Goal: Task Accomplishment & Management: Manage account settings

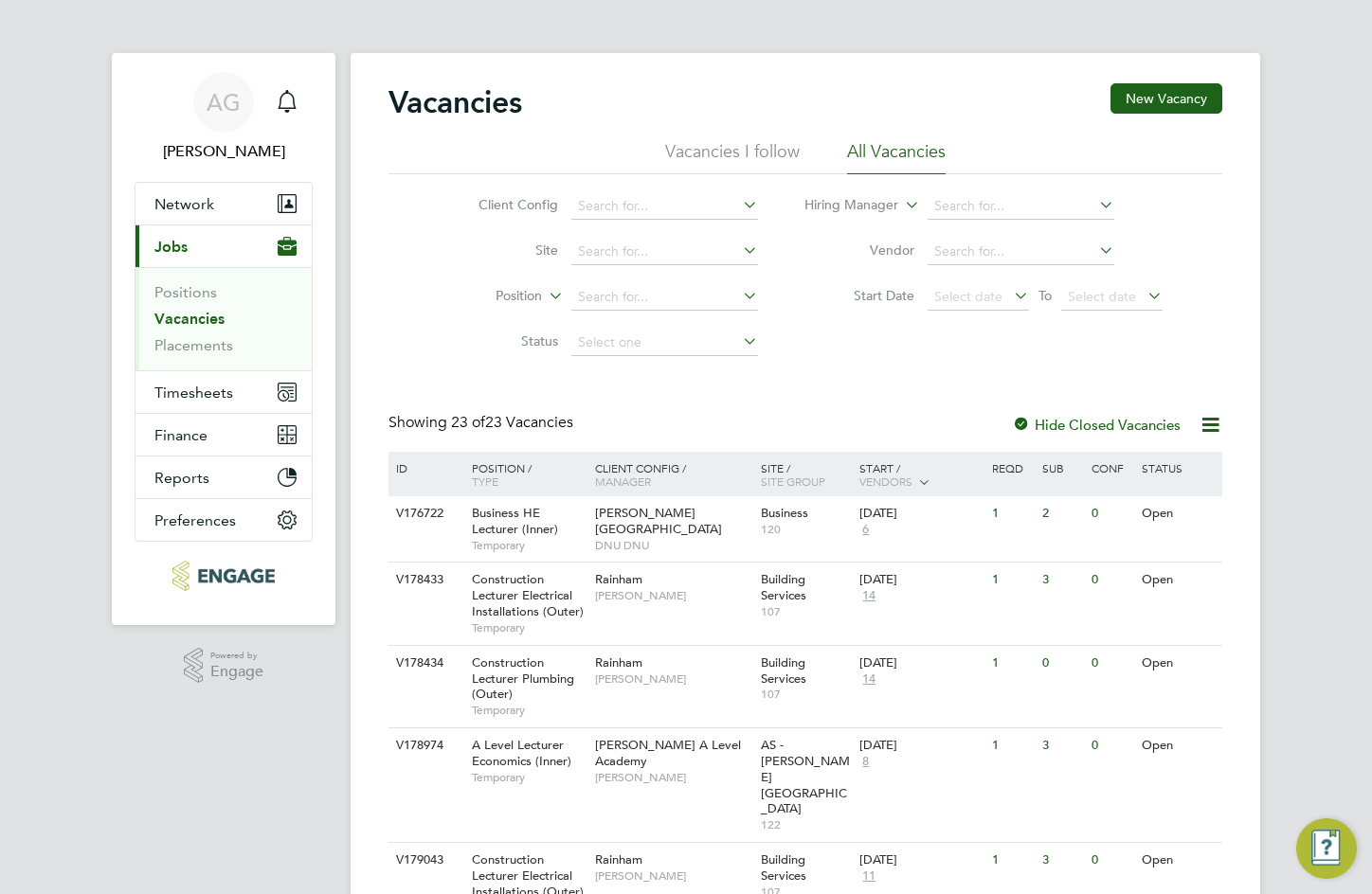
click at [207, 318] on link "Vacancies" at bounding box center [189, 318] width 70 height 18
click at [1181, 434] on div "Hide Closed Vacancies" at bounding box center [1090, 424] width 186 height 24
click at [1086, 428] on label "Hide Closed Vacancies" at bounding box center [1096, 424] width 169 height 18
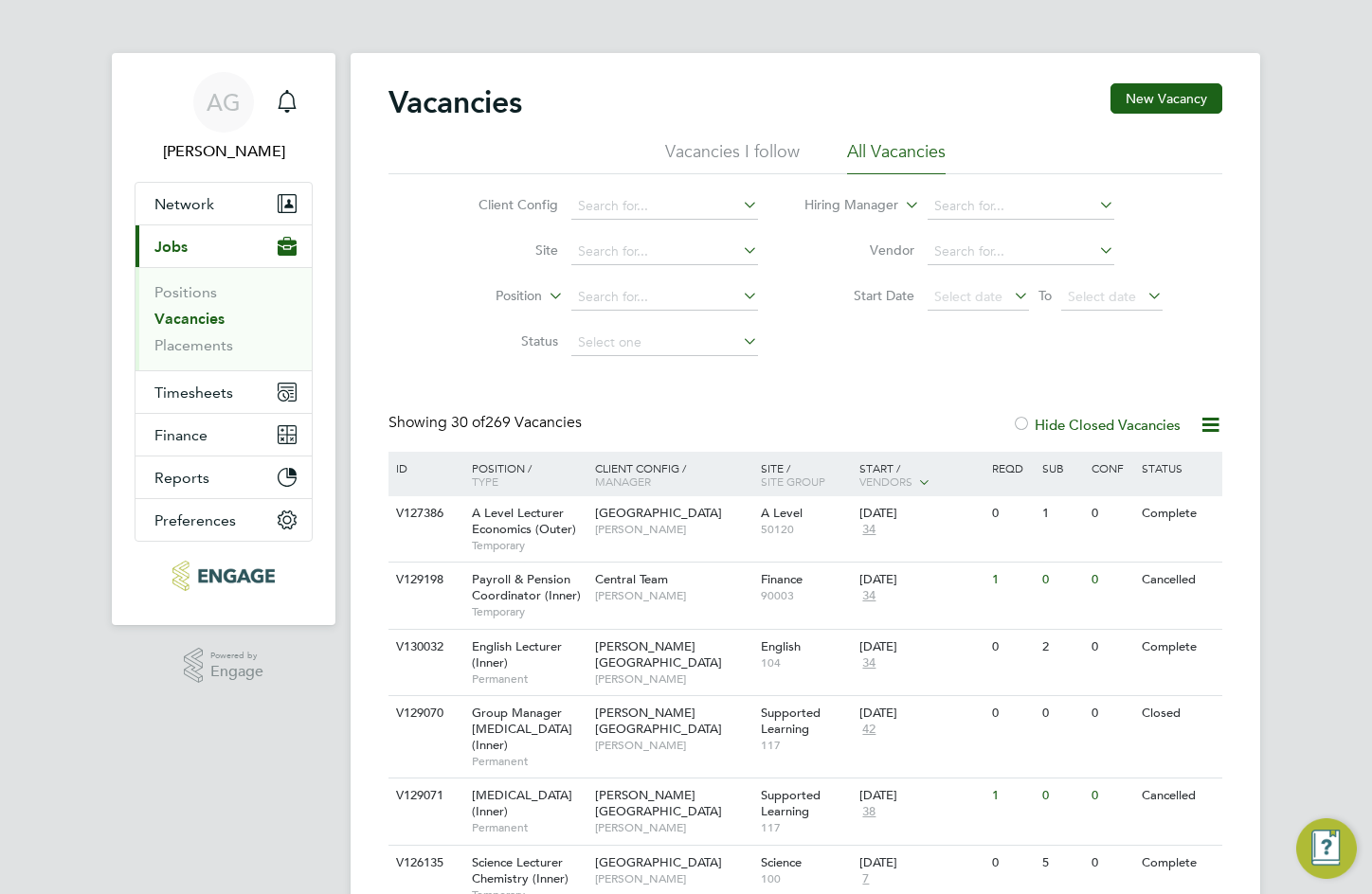
click at [881, 479] on span "Vendors" at bounding box center [887, 481] width 54 height 15
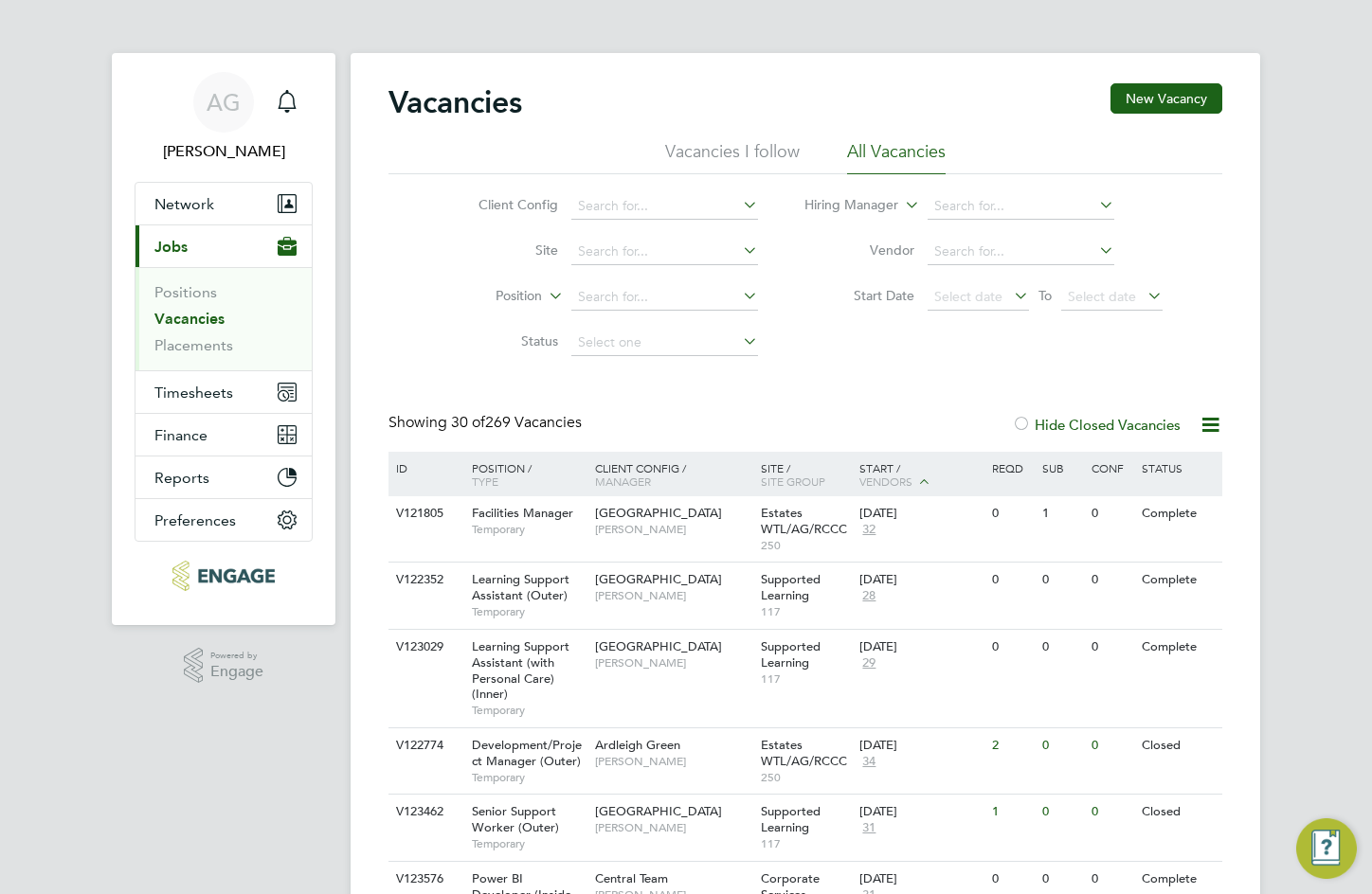
click at [922, 477] on icon at bounding box center [924, 481] width 17 height 17
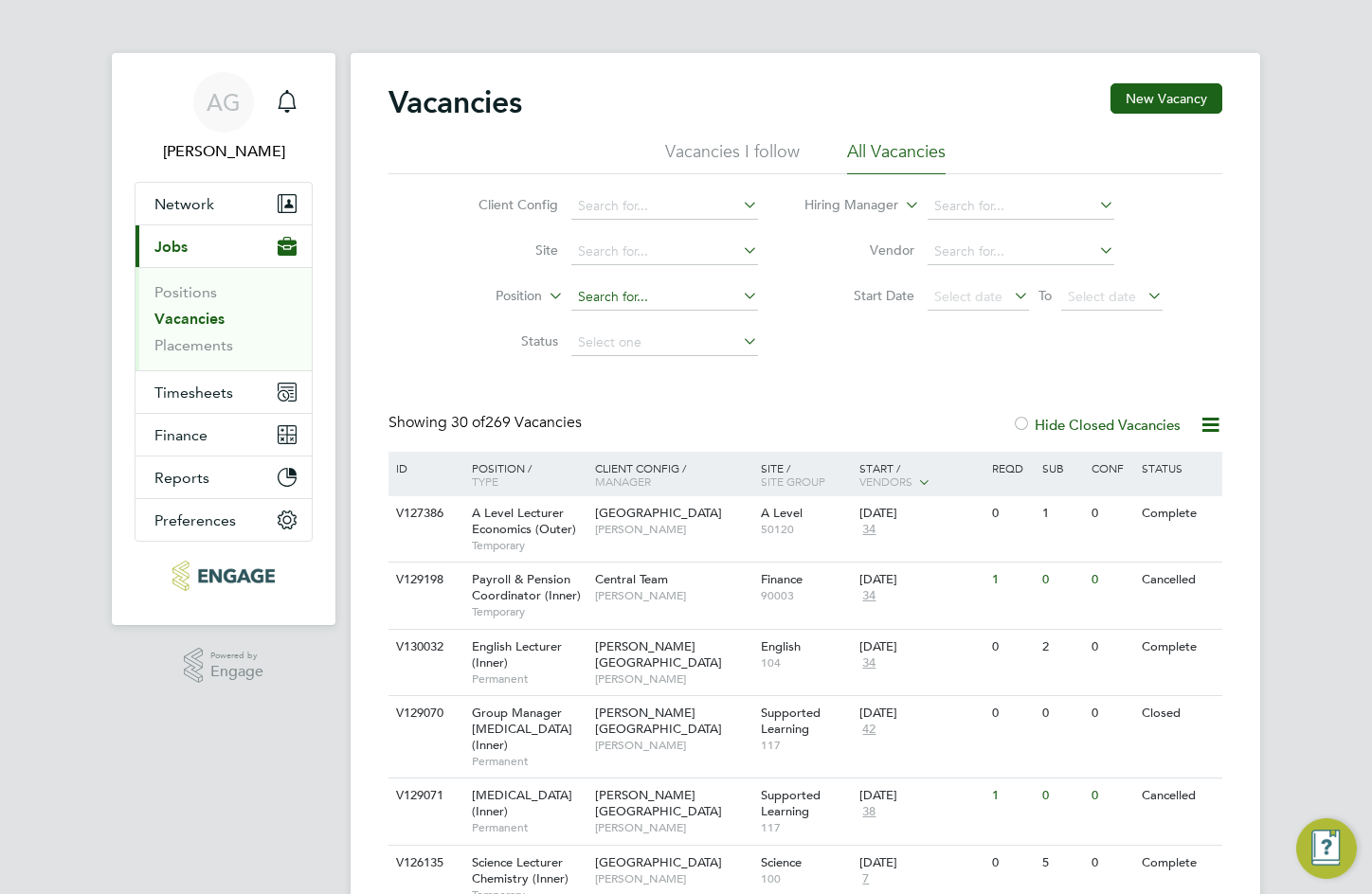
click at [626, 286] on li "Position" at bounding box center [603, 298] width 356 height 46
click at [625, 289] on input at bounding box center [664, 298] width 186 height 27
type input "digital"
click at [625, 289] on input at bounding box center [664, 298] width 186 height 27
click at [1026, 206] on input at bounding box center [1020, 206] width 186 height 27
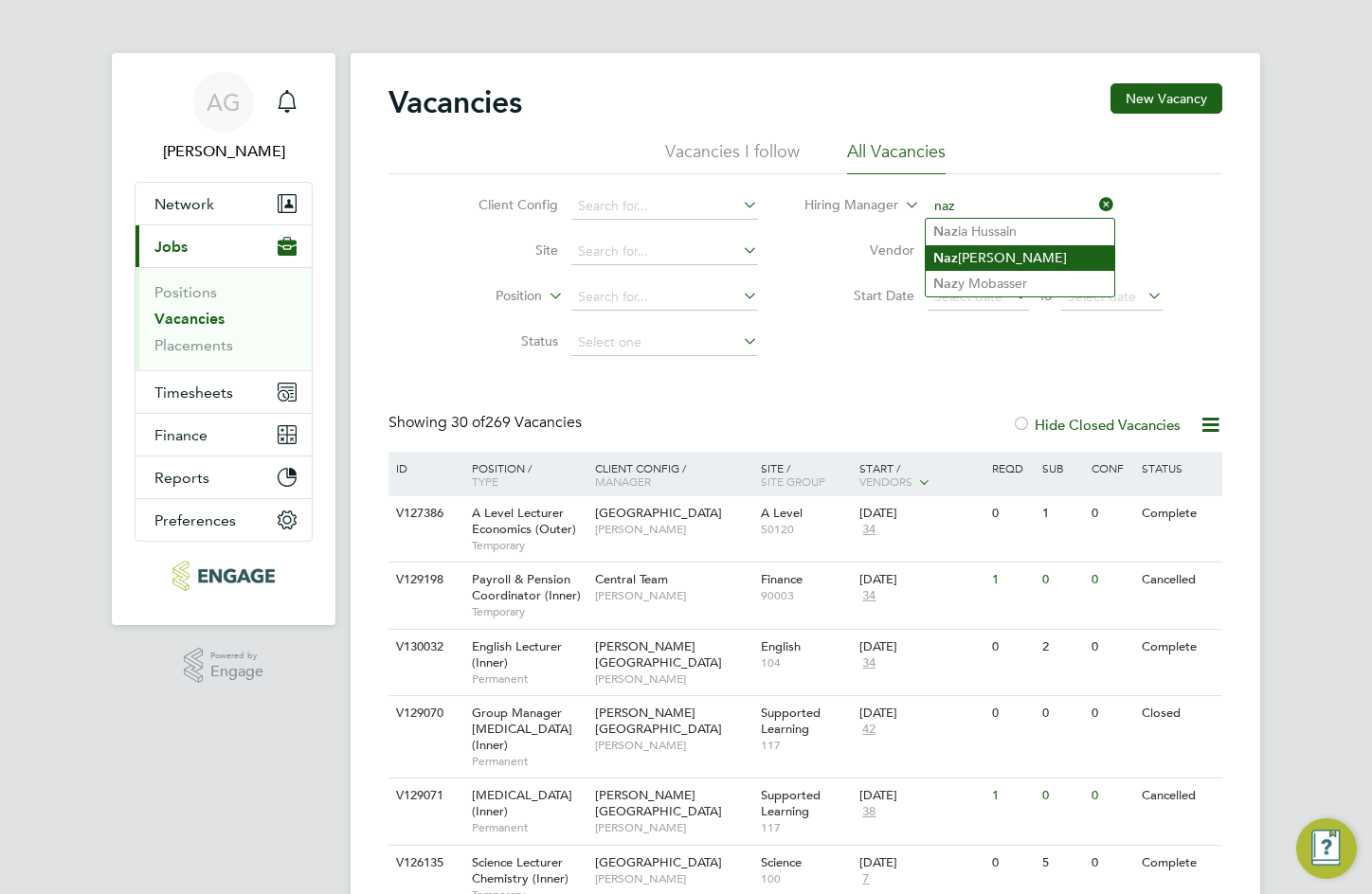
type input "naz"
drag, startPoint x: 992, startPoint y: 265, endPoint x: 992, endPoint y: 295, distance: 30.0
click at [984, 213] on input at bounding box center [1020, 206] width 186 height 27
drag, startPoint x: 988, startPoint y: 216, endPoint x: 993, endPoint y: 236, distance: 20.6
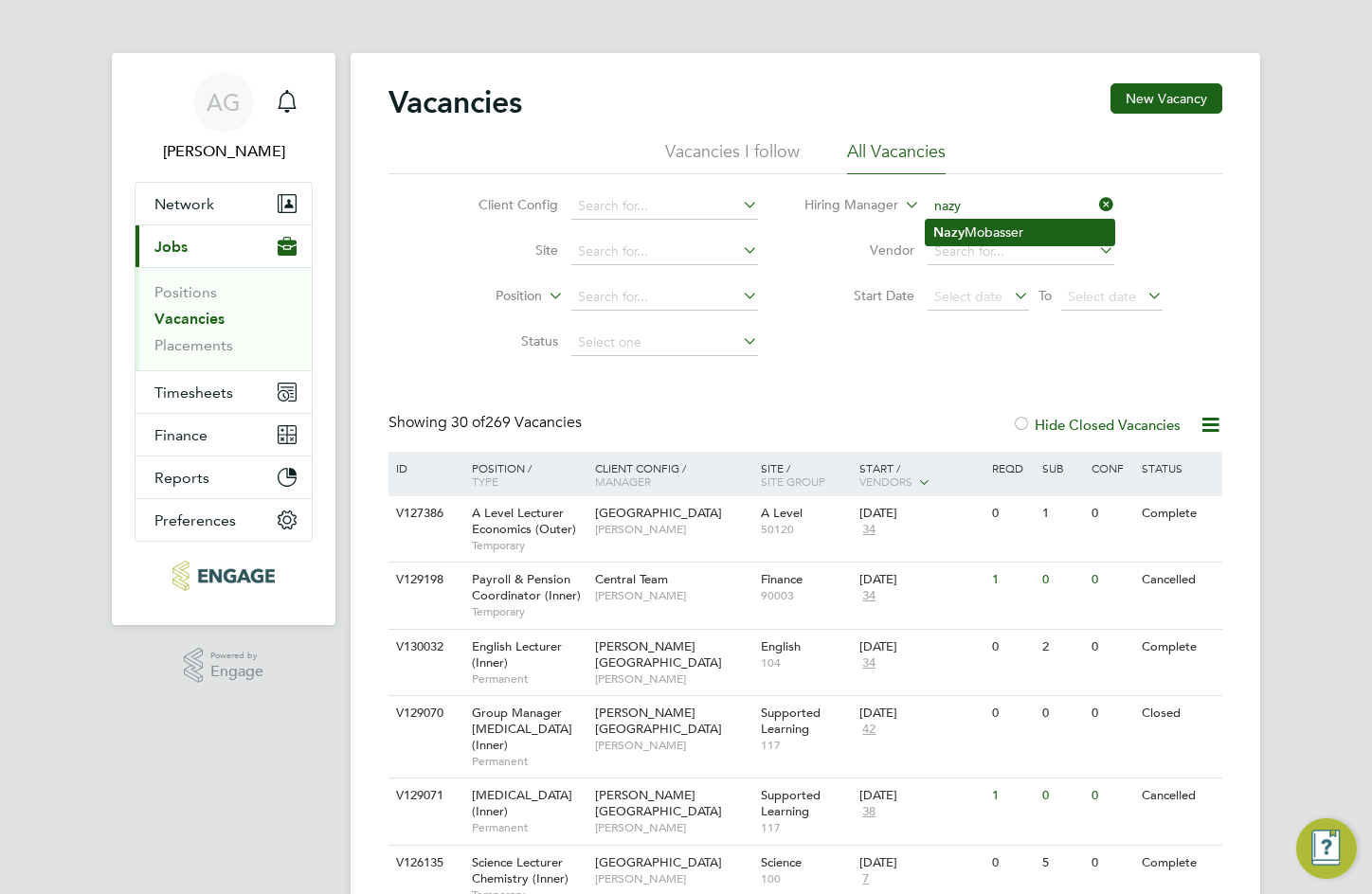
click at [993, 236] on li "[PERSON_NAME]" at bounding box center [1019, 232] width 188 height 26
type input "[PERSON_NAME]"
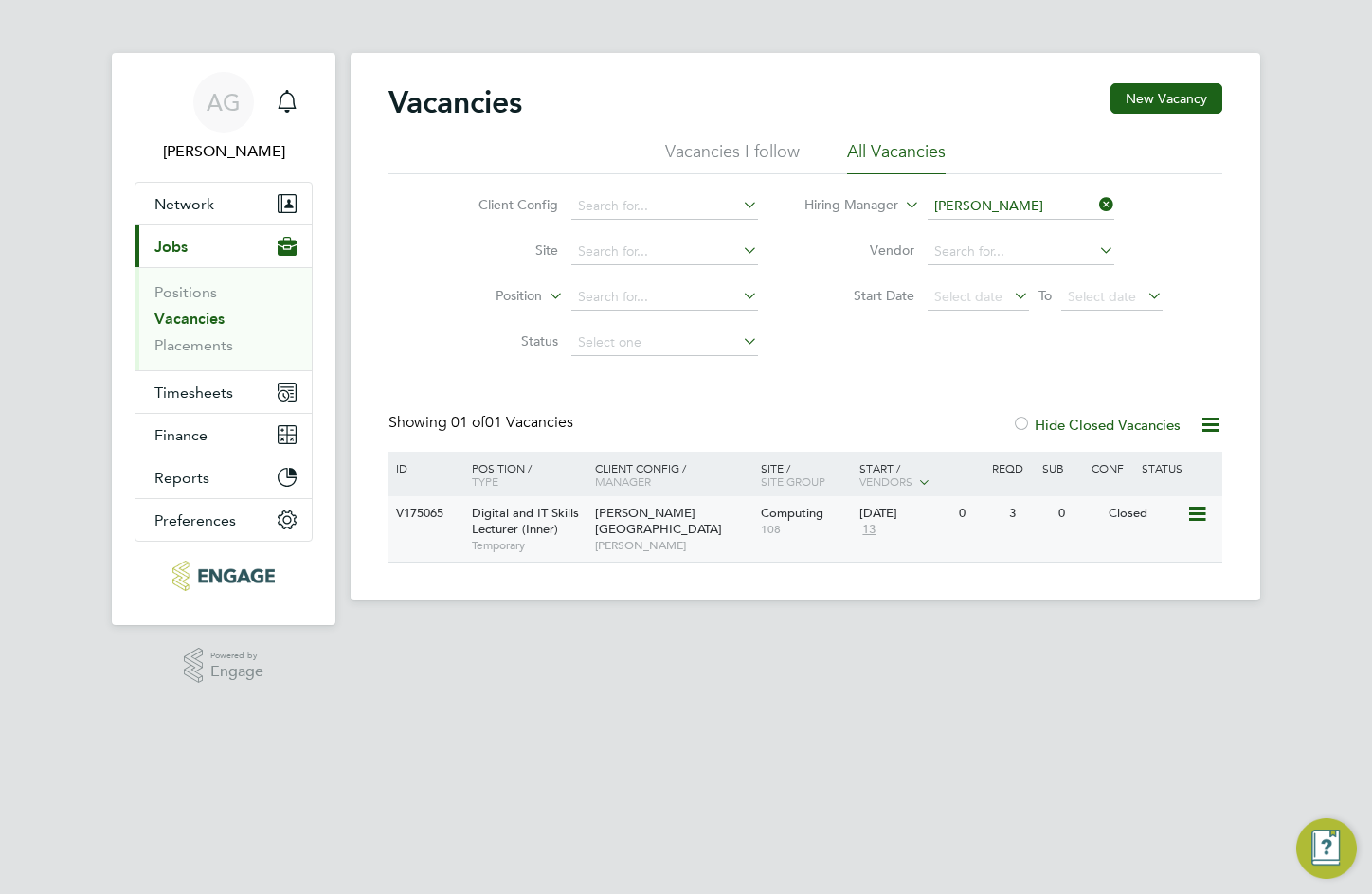
click at [714, 514] on div "[PERSON_NAME][GEOGRAPHIC_DATA] [PERSON_NAME]" at bounding box center [674, 529] width 166 height 65
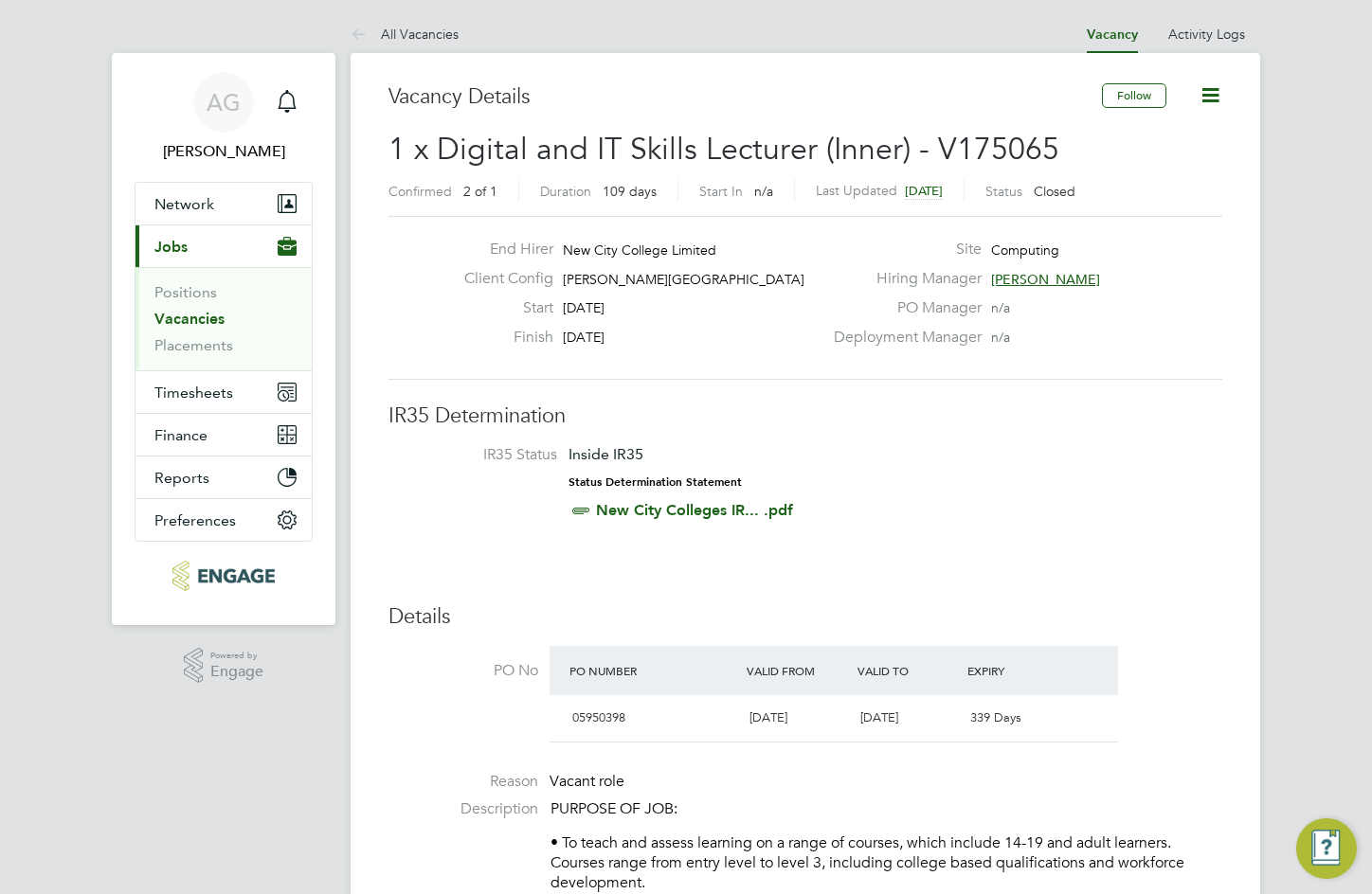
click at [1020, 148] on span "1 x Digital and IT Skills Lecturer (Inner) - V175065" at bounding box center [724, 149] width 671 height 37
copy span "V175065"
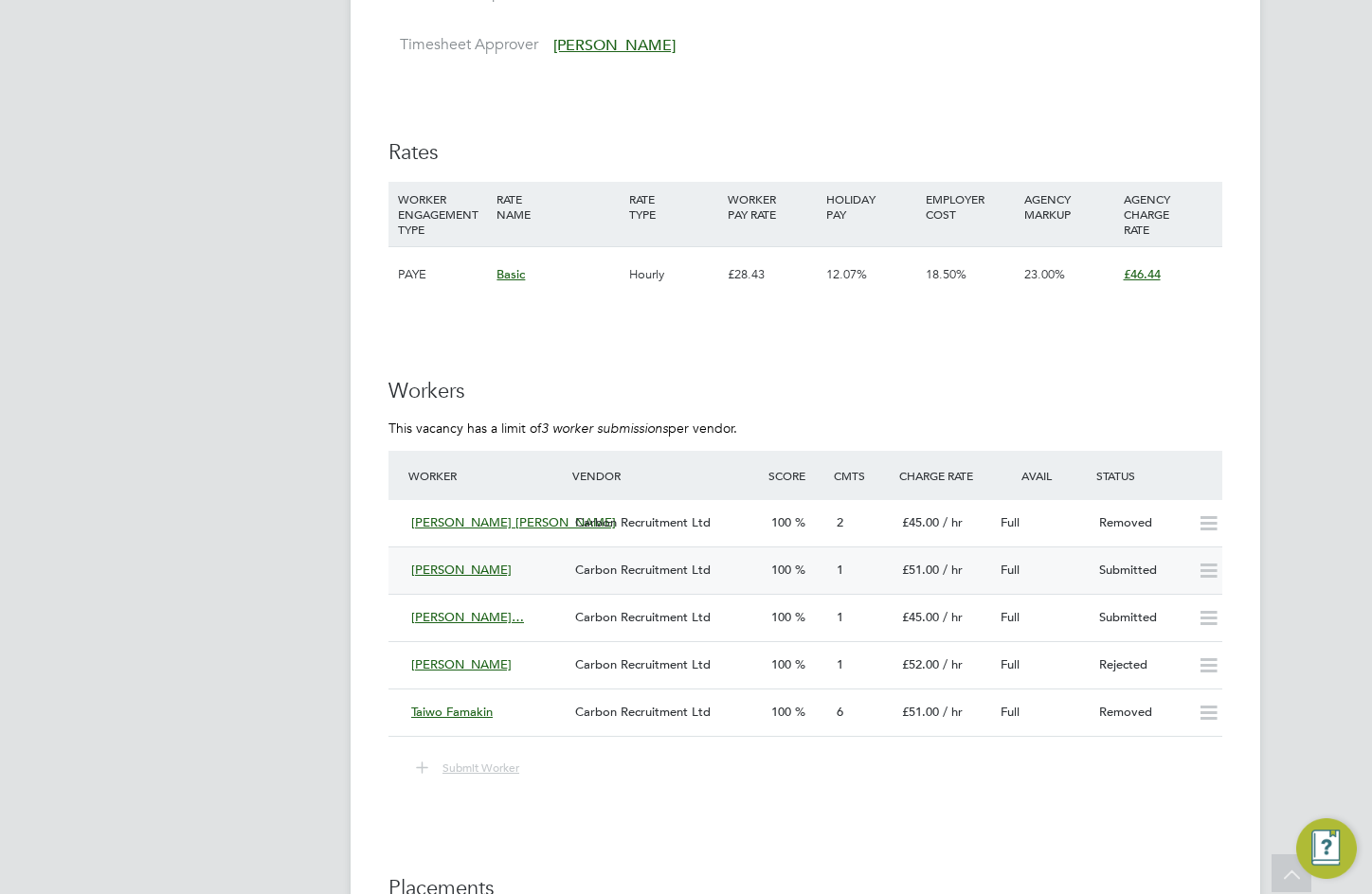
click at [835, 565] on div "1" at bounding box center [862, 570] width 65 height 32
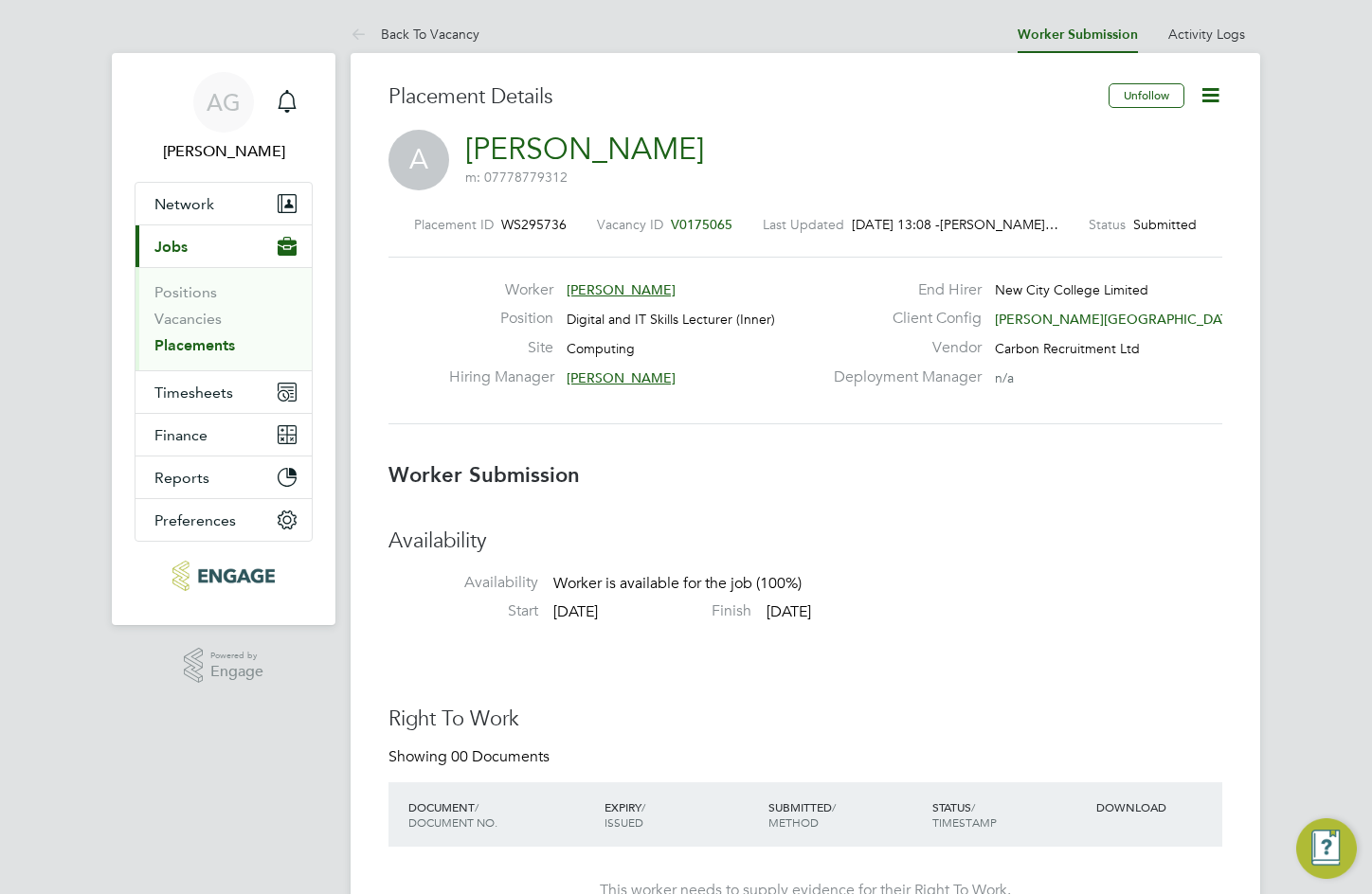
click at [1211, 94] on icon at bounding box center [1211, 95] width 24 height 24
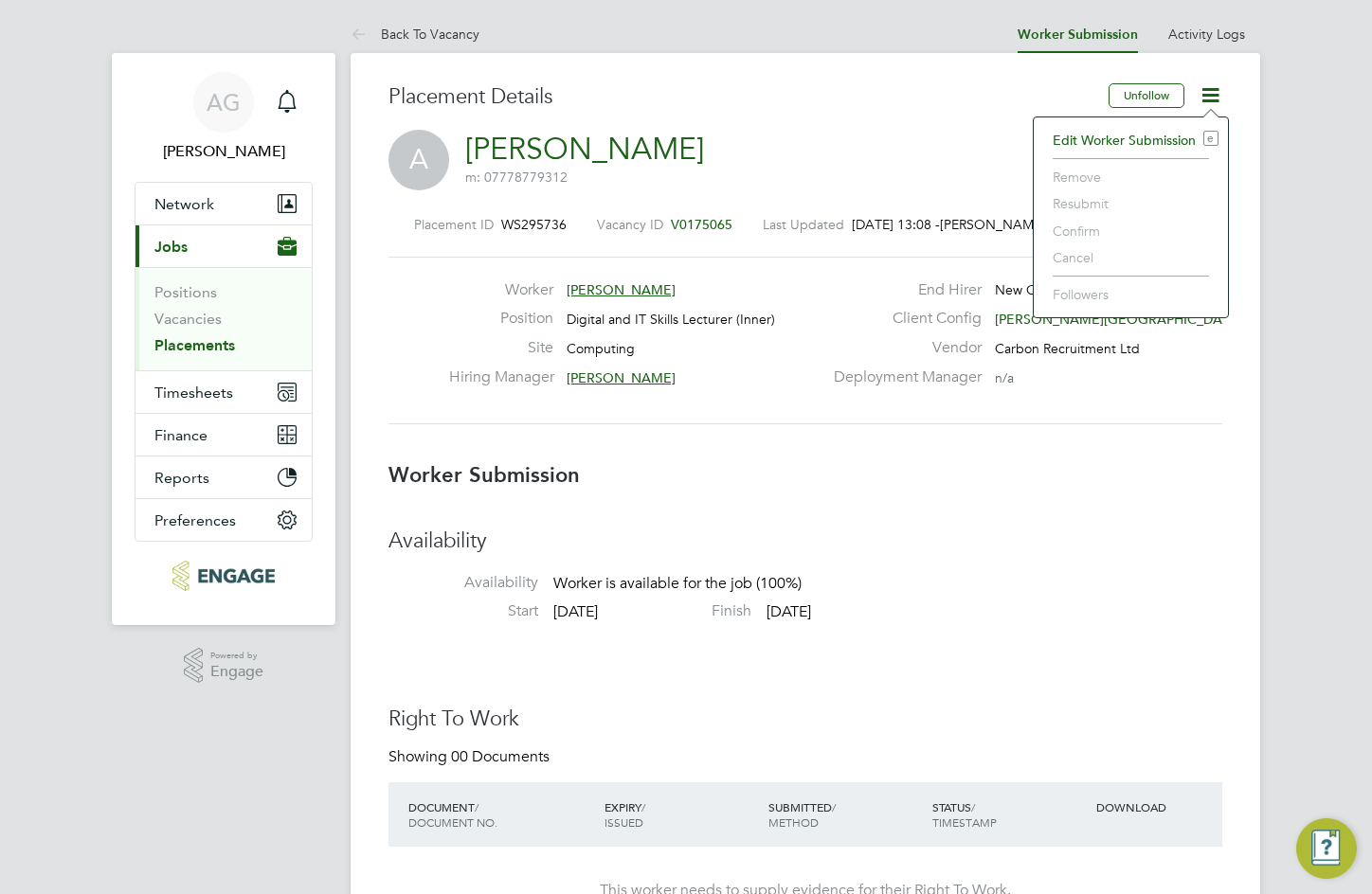
click at [1137, 144] on li "Edit Worker Submission e" at bounding box center [1130, 140] width 175 height 27
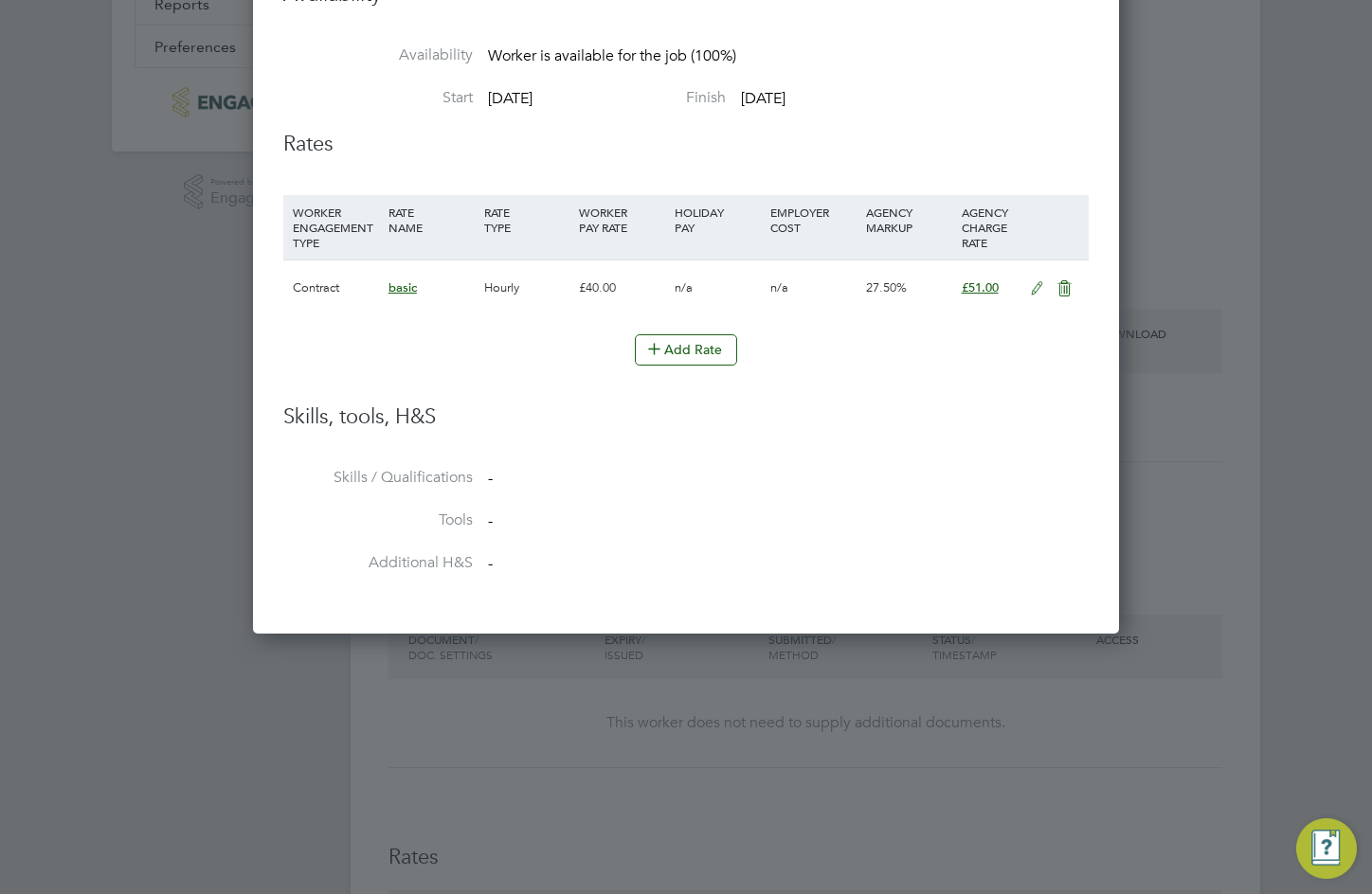
click at [1034, 289] on icon at bounding box center [1037, 289] width 24 height 15
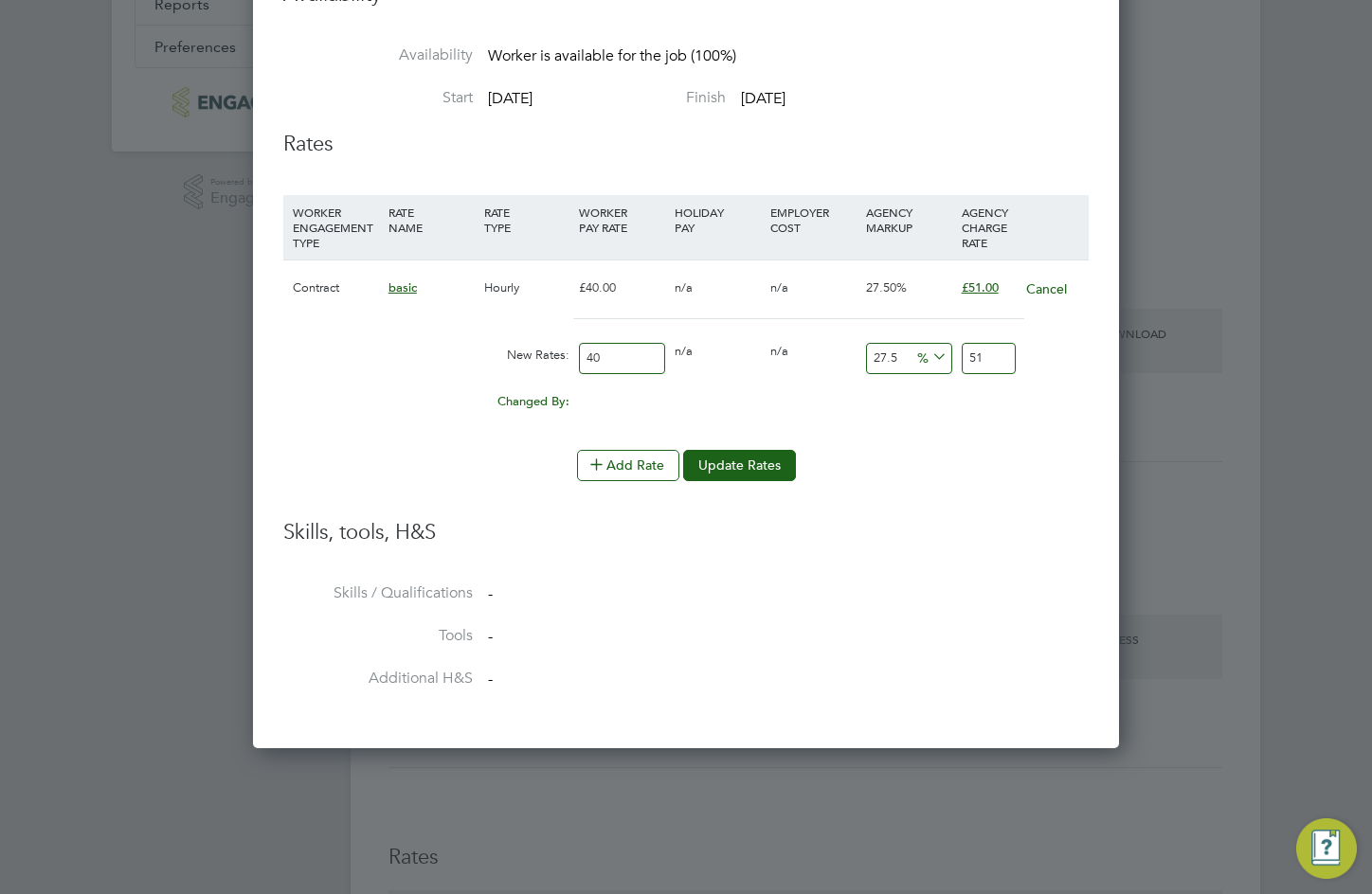
click at [613, 350] on input "40" at bounding box center [622, 358] width 86 height 32
type input "4"
type input "5.1"
type input "41"
type input "52.275"
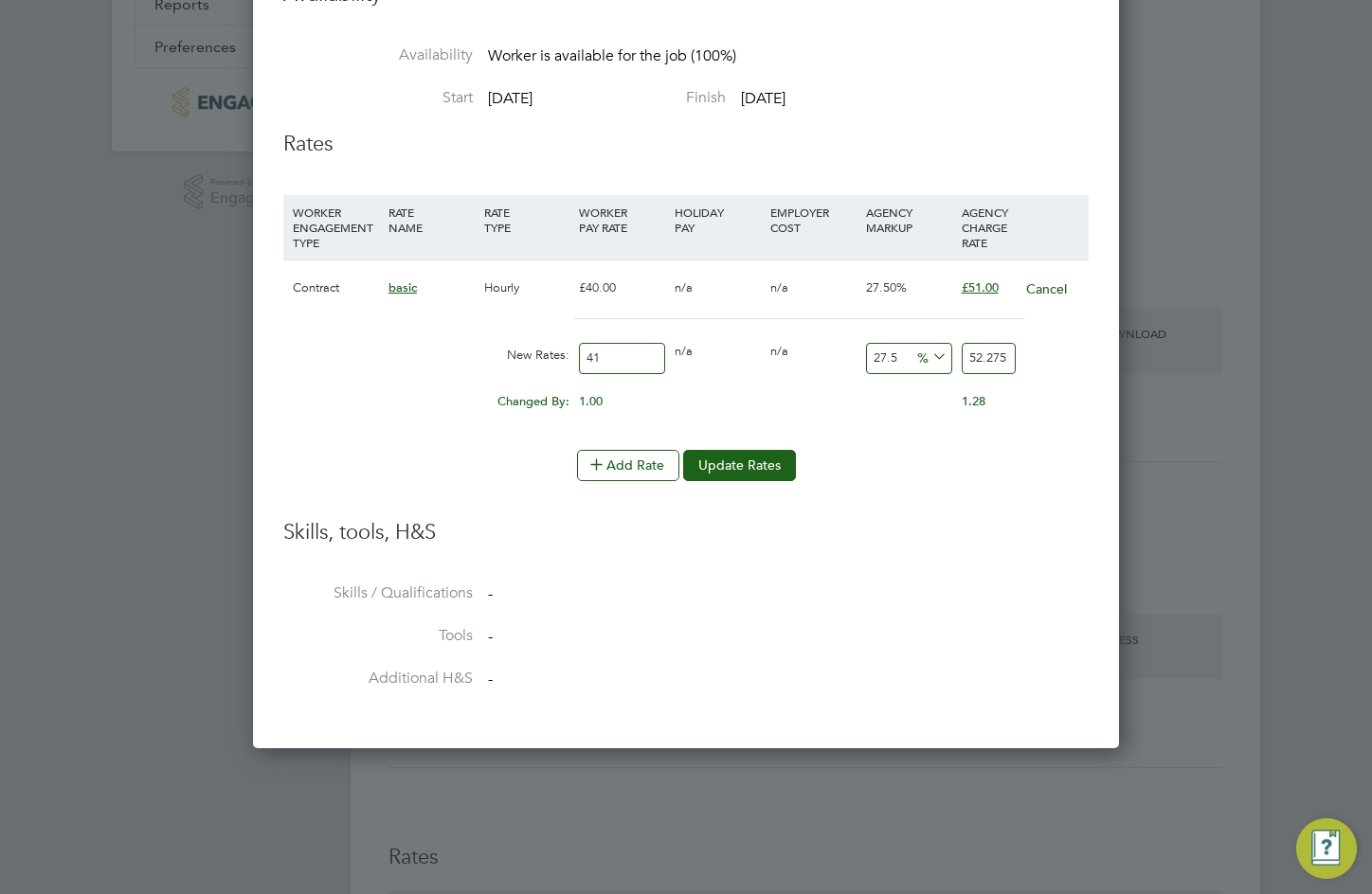
type input "41"
drag, startPoint x: 897, startPoint y: 352, endPoint x: 879, endPoint y: 353, distance: 18.0
click at [879, 353] on input "27.5" at bounding box center [910, 358] width 86 height 32
type input "2"
type input "41.82"
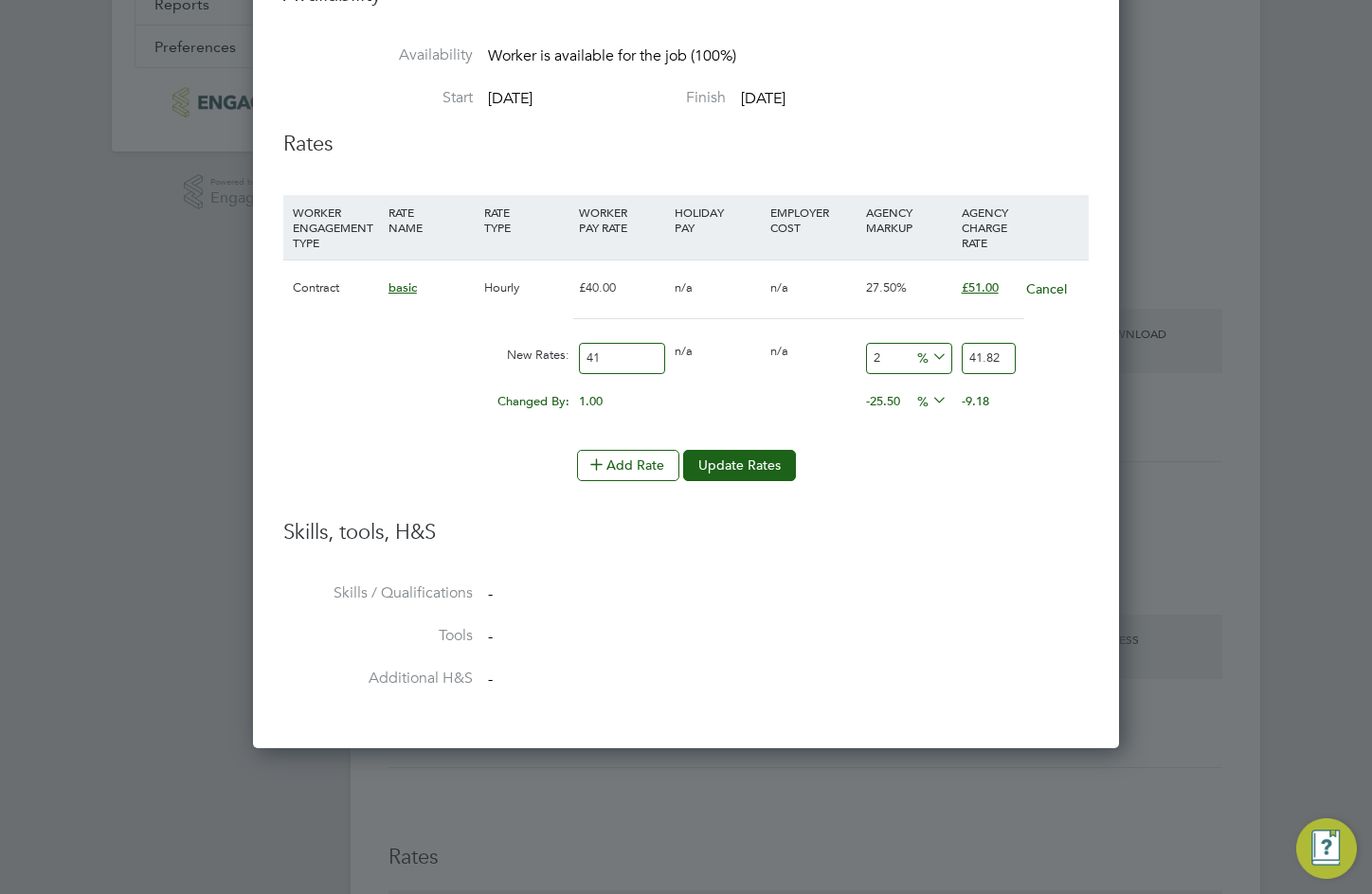
type input "23"
type input "50.43"
type input "23"
click at [763, 453] on button "Update Rates" at bounding box center [740, 465] width 113 height 31
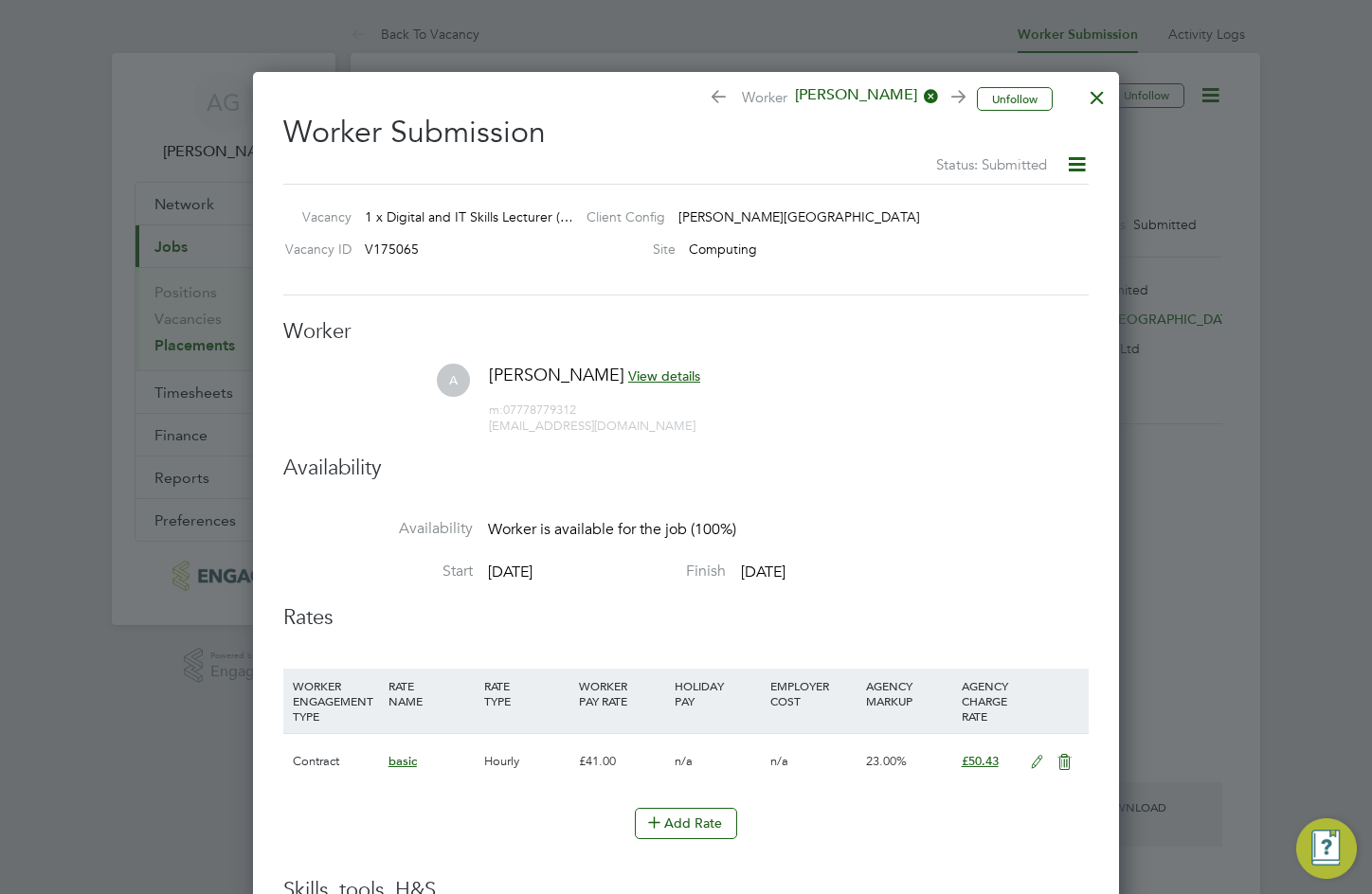
click at [1094, 84] on div at bounding box center [1098, 93] width 34 height 34
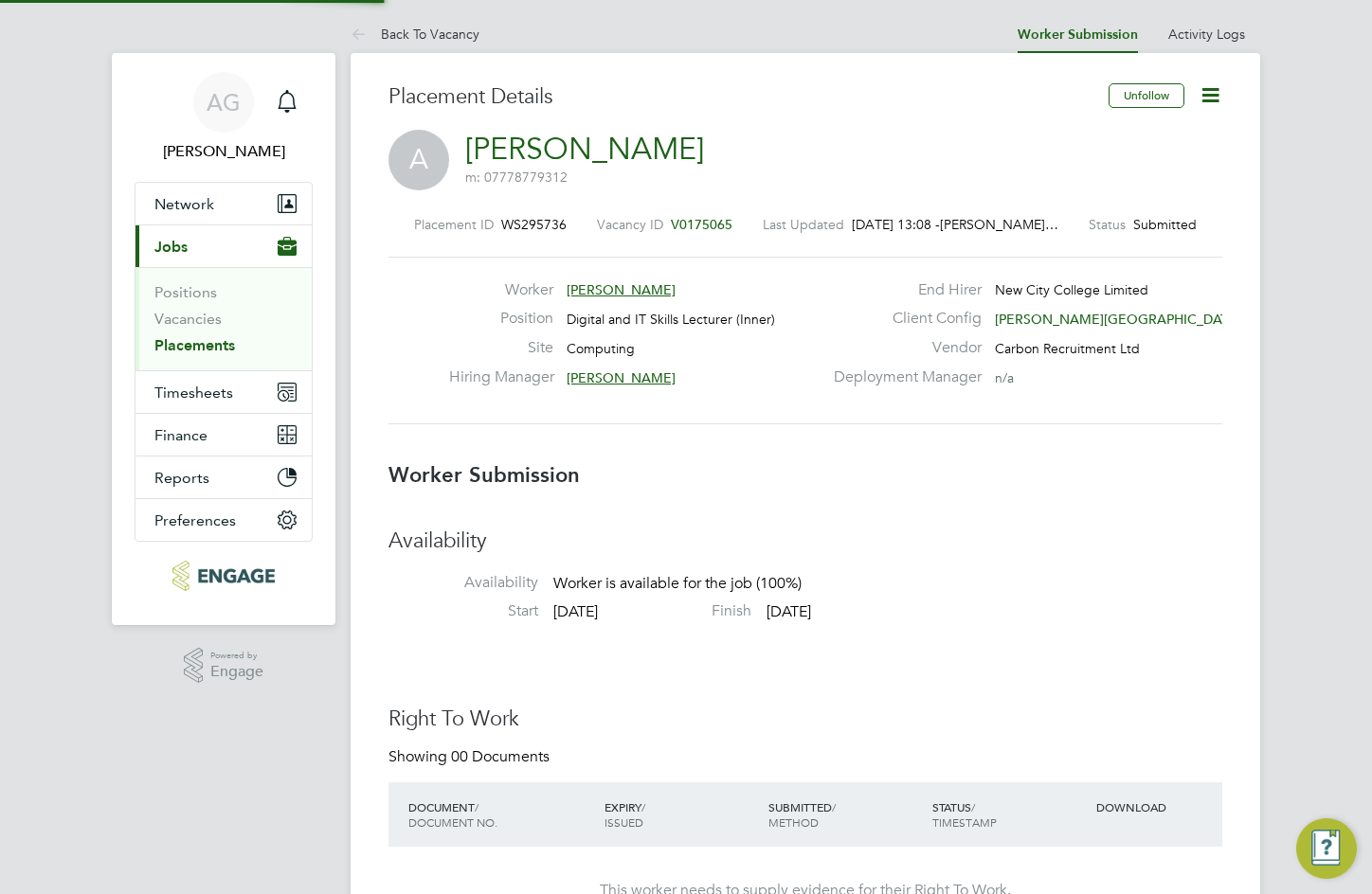
click at [1075, 166] on div "A Anjay m: 07778779312" at bounding box center [805, 161] width 834 height 64
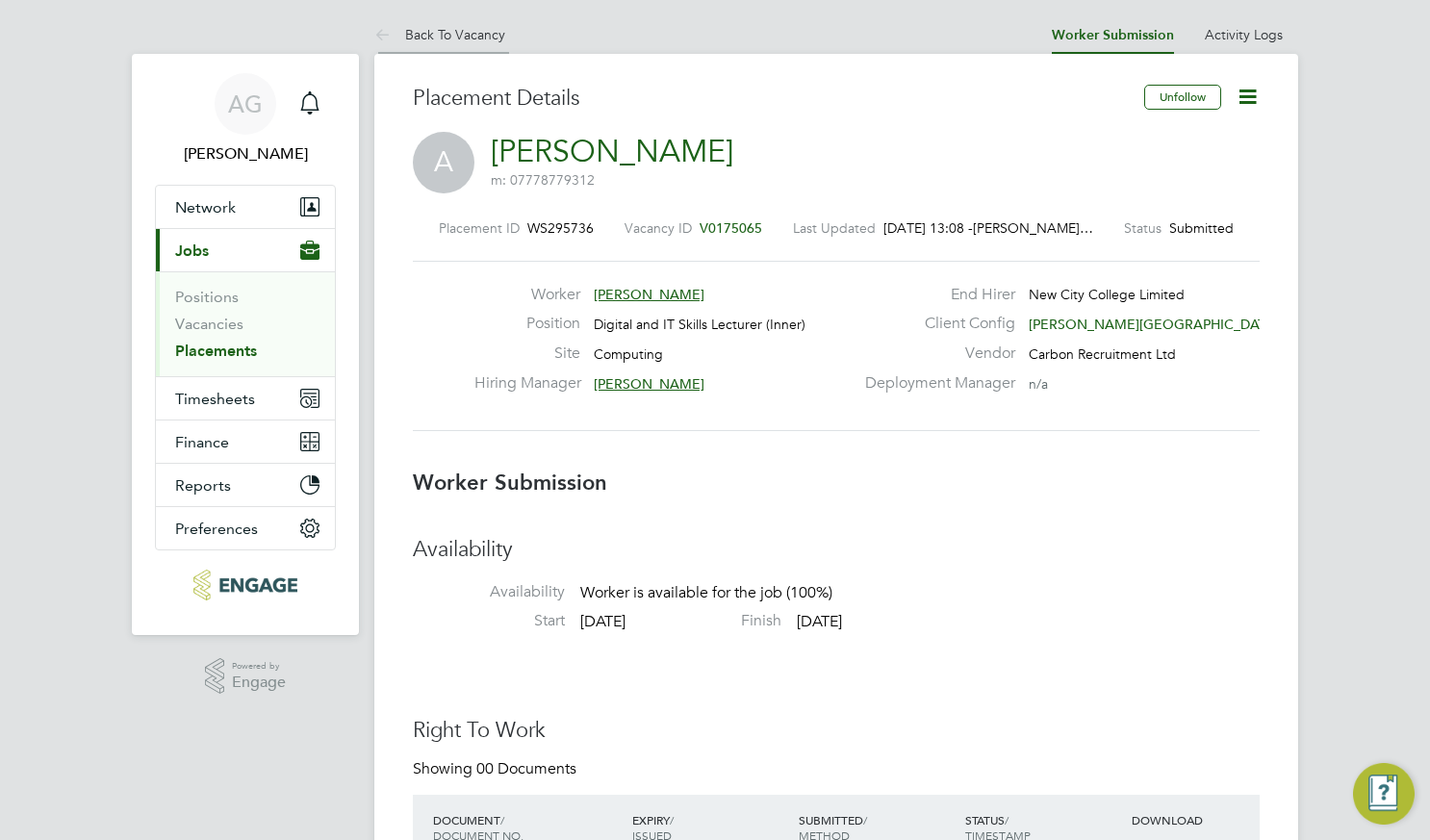
click at [490, 36] on link "Back To Vacancy" at bounding box center [439, 35] width 131 height 17
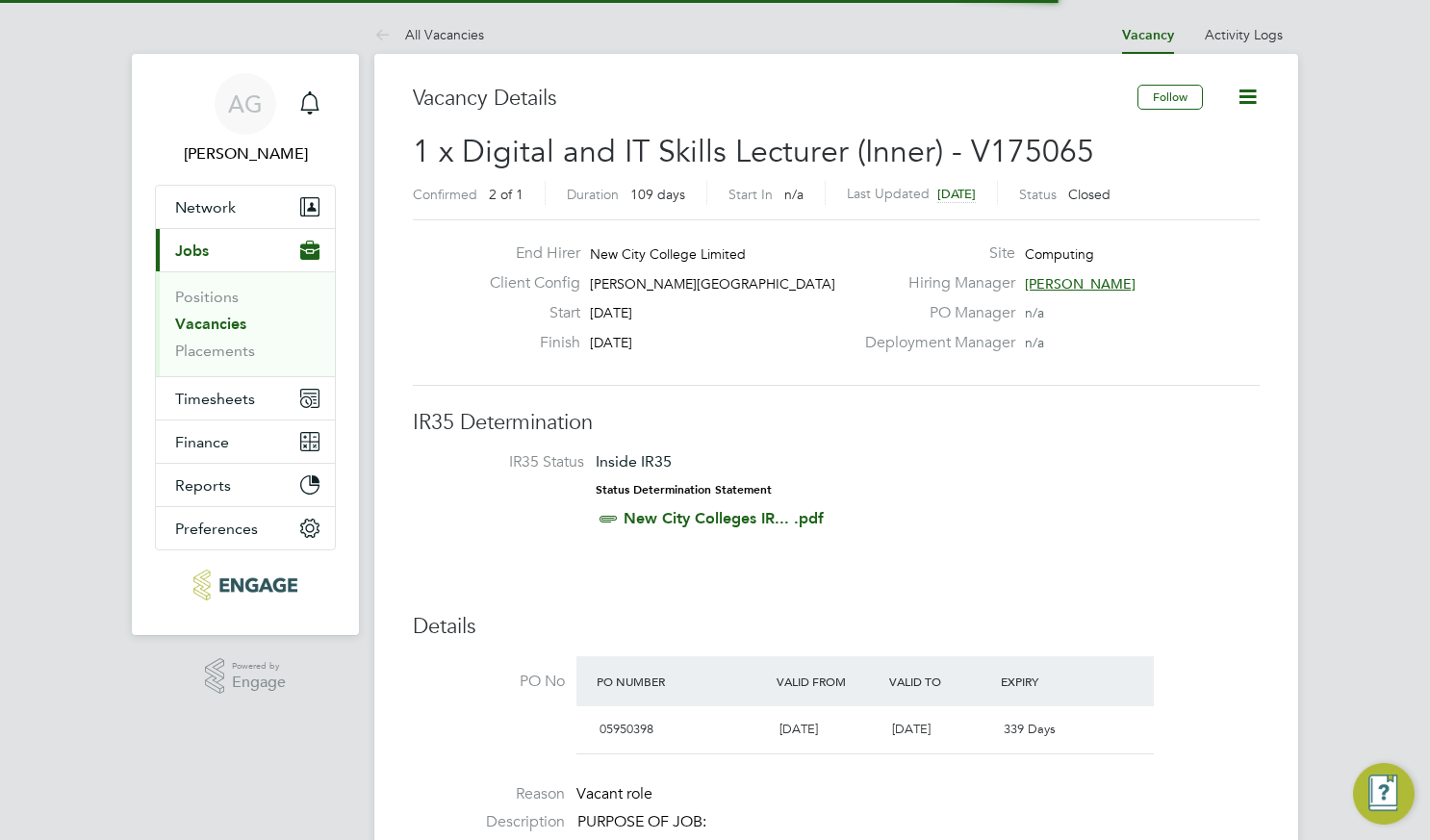
scroll to position [33, 180]
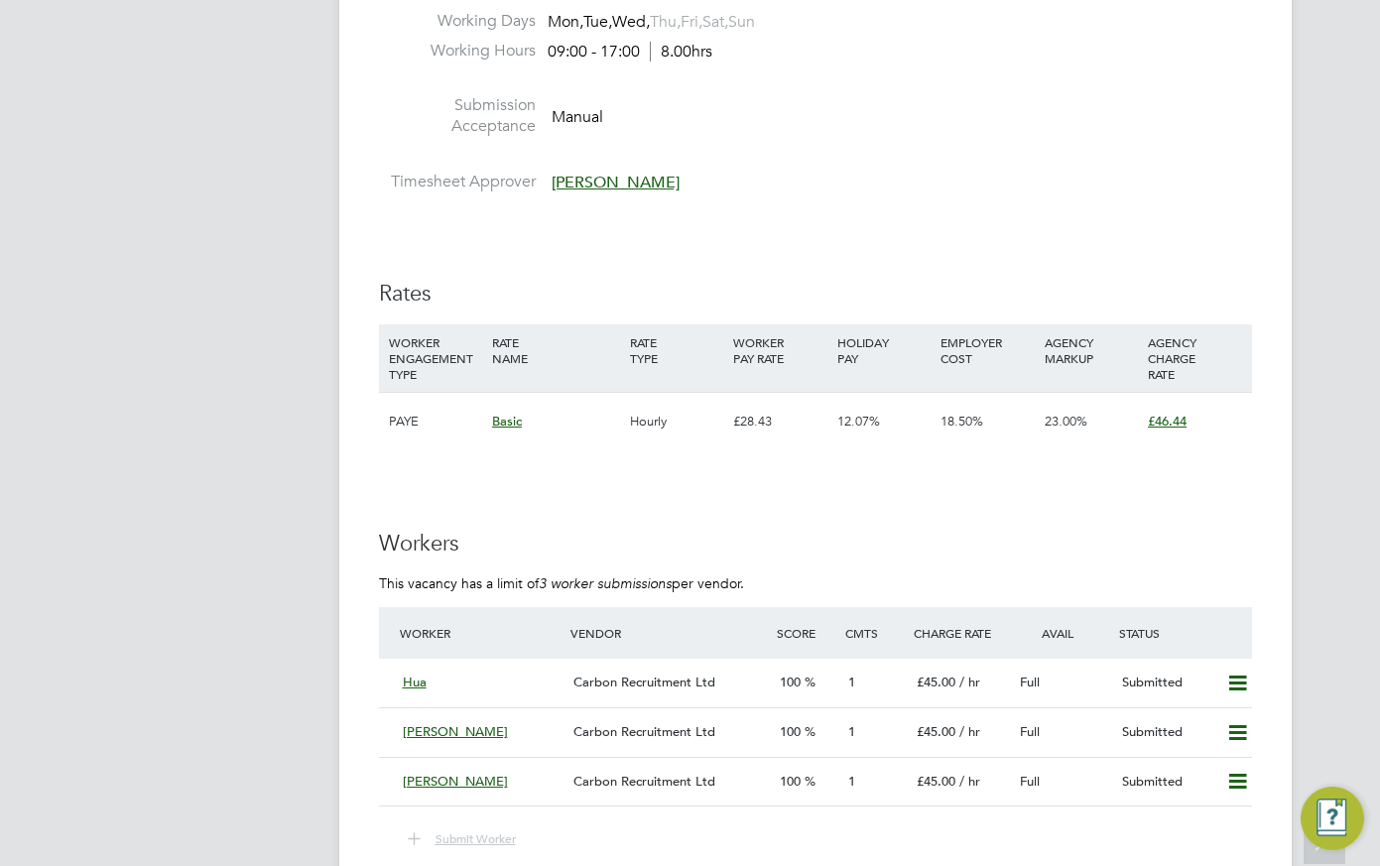
scroll to position [3372, 0]
